Goal: Task Accomplishment & Management: Complete application form

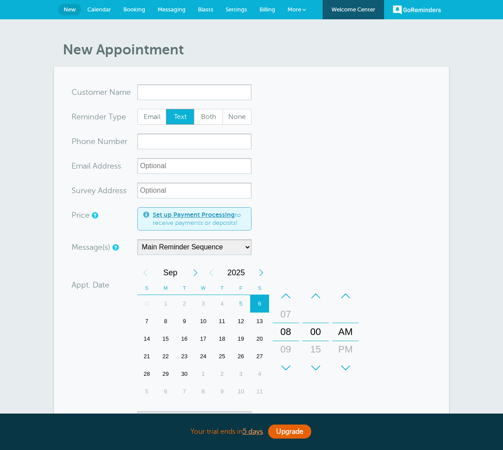
click at [0, 0] on html "Your trial ends in 5 days . Upgrade Your trial ends in 5 days . Upgrade GoRemin…" at bounding box center [251, 375] width 503 height 750
click at [156, 94] on input "x-no-autofill" at bounding box center [194, 92] width 114 height 16
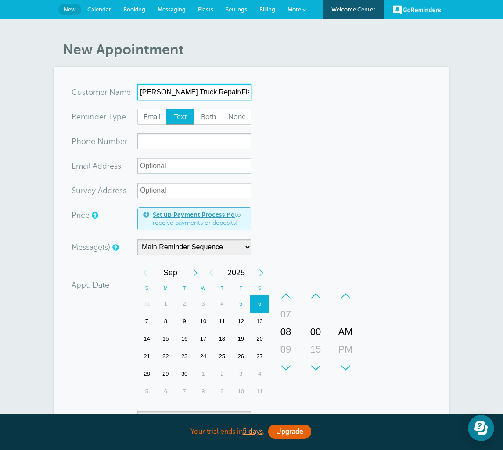
type input "Kooner Truck Repair/Fleet Management"
click at [0, 0] on html "Your trial ends in 5 days . Upgrade Your trial ends in 5 days . Upgrade GoRemin…" at bounding box center [251, 375] width 503 height 750
click at [154, 119] on span "Email" at bounding box center [152, 116] width 28 height 15
click at [137, 109] on input "Email" at bounding box center [137, 108] width 0 height 0
radio input "true"
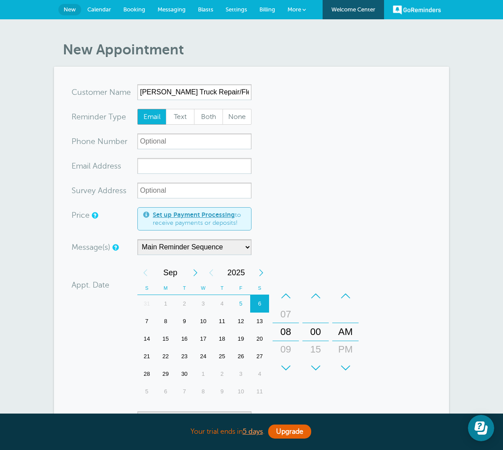
click at [0, 0] on html "Your trial ends in 5 days . Upgrade Your trial ends in 5 days . Upgrade GoRemin…" at bounding box center [251, 375] width 503 height 750
click at [154, 169] on input "xx-no-autofill" at bounding box center [194, 166] width 114 height 16
type input "justinc@koonerfms.com"
click at [0, 0] on html "Your trial ends in 5 days . Upgrade Your trial ends in 5 days . Upgrade GoRemin…" at bounding box center [251, 375] width 503 height 750
click at [166, 191] on input "Survey Address" at bounding box center [194, 191] width 114 height 16
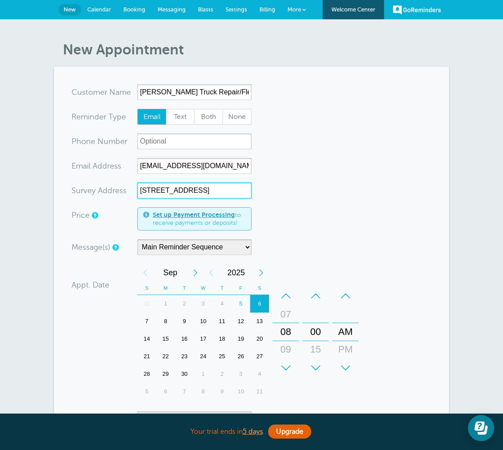
type input "4119 S Market Ct, Ste A, Sacramento, CA 95834"
drag, startPoint x: 166, startPoint y: 191, endPoint x: 159, endPoint y: 334, distance: 142.8
click at [0, 0] on html "Your trial ends in 5 days . Upgrade Your trial ends in 5 days . Upgrade GoRemin…" at bounding box center [251, 375] width 503 height 750
click at [159, 334] on div "15" at bounding box center [165, 339] width 19 height 18
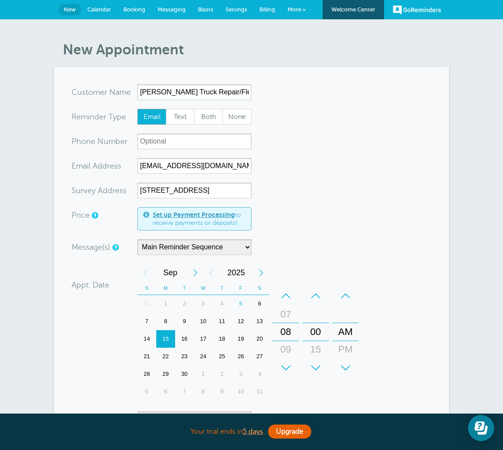
click at [0, 0] on html "Your trial ends in 5 days . Upgrade Your trial ends in 5 days . Upgrade GoRemin…" at bounding box center [251, 375] width 503 height 750
drag, startPoint x: 159, startPoint y: 334, endPoint x: 0, endPoint y: 0, distance: 370.7
click at [0, 0] on html "Your trial ends in 5 days . Upgrade Your trial ends in 5 days . Upgrade GoRemin…" at bounding box center [251, 375] width 503 height 750
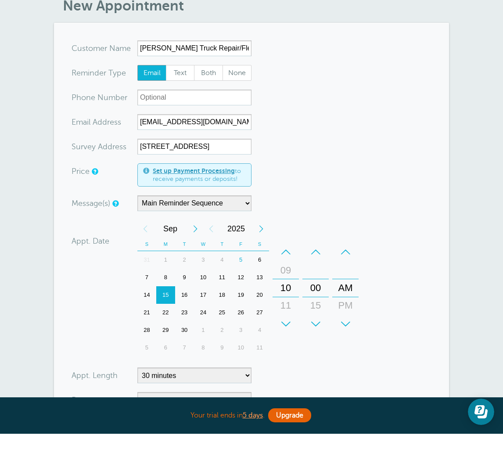
scroll to position [76, 0]
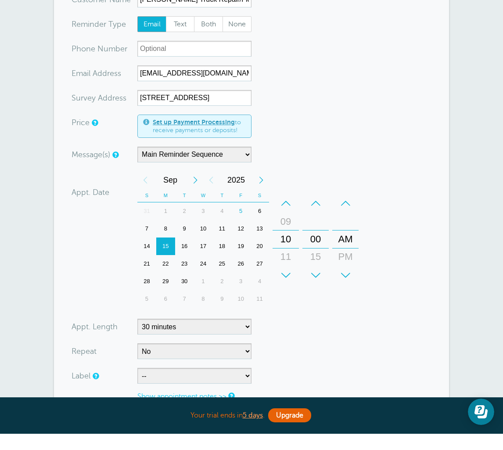
drag, startPoint x: 0, startPoint y: 0, endPoint x: 0, endPoint y: -93, distance: 92.6
click at [0, 0] on html "Your trial ends in 5 days . Upgrade Your trial ends in 5 days . Upgrade GoRemin…" at bounding box center [251, 299] width 503 height 750
click at [166, 384] on select "-- Davies Risk Services Technical Insurance Services, Inc. Triton Risk Manageme…" at bounding box center [194, 392] width 114 height 16
select select "6756"
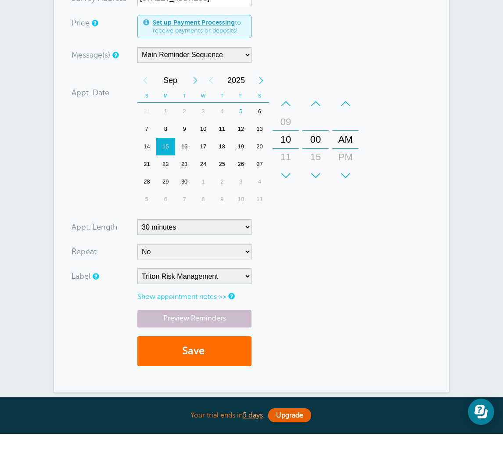
drag, startPoint x: 166, startPoint y: 373, endPoint x: 192, endPoint y: 345, distance: 38.2
click at [0, 0] on html "Your trial ends in 5 days . Upgrade Your trial ends in 5 days . Upgrade GoRemin…" at bounding box center [251, 199] width 503 height 750
click at [192, 353] on button "Save" at bounding box center [194, 368] width 114 height 30
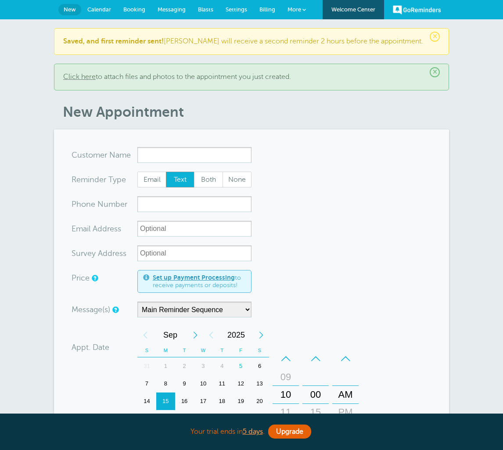
click at [0, 0] on html "Your trial ends in 5 days . Upgrade Your trial ends in 5 days . Upgrade GoRemin…" at bounding box center [251, 406] width 503 height 813
click at [99, 10] on span "Calendar" at bounding box center [99, 9] width 24 height 7
